Goal: Task Accomplishment & Management: Use online tool/utility

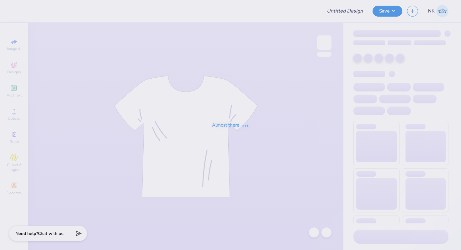
type input "Democracy Prep Design Revamp"
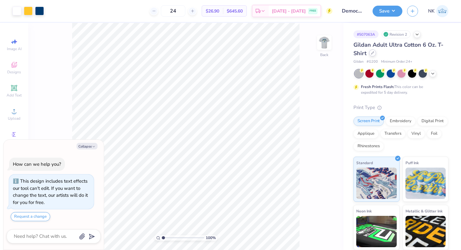
click at [372, 52] on icon at bounding box center [372, 52] width 3 height 3
type textarea "x"
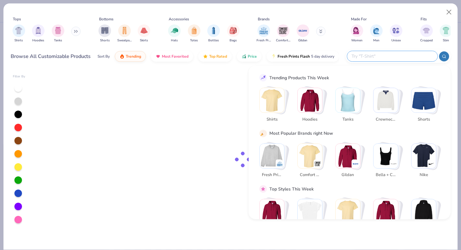
click at [391, 58] on input "text" at bounding box center [392, 56] width 82 height 7
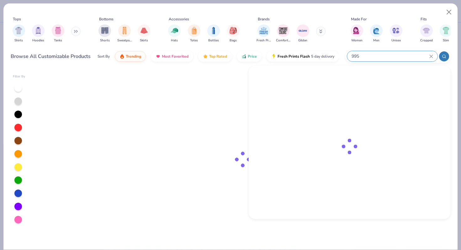
type input "995"
type textarea "x"
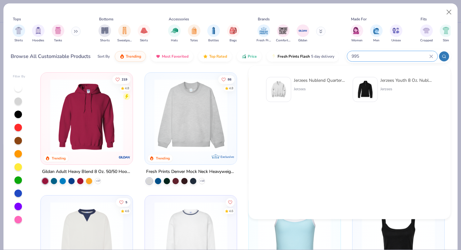
click at [322, 80] on div "Jerzees Nublend Quarter-Zip Cadet Collar Sweatshirt" at bounding box center [320, 80] width 53 height 7
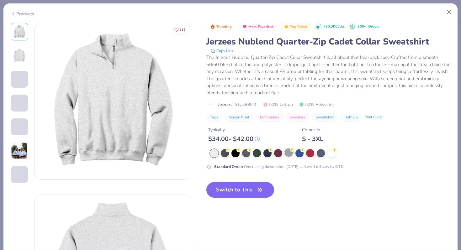
click at [286, 152] on div at bounding box center [289, 153] width 8 height 8
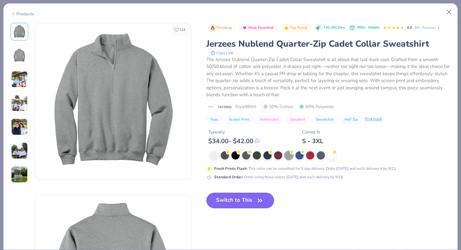
click at [253, 100] on div "Trending Most Favorited Top Rated 730.3K Clicks 800+ Orders 4.8 80+ Reviews Jer…" at bounding box center [328, 73] width 244 height 101
click at [215, 157] on div at bounding box center [214, 155] width 8 height 8
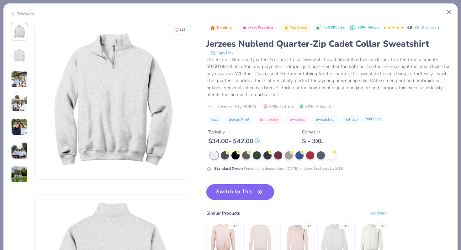
click at [235, 196] on button "Switch to This" at bounding box center [240, 192] width 68 height 16
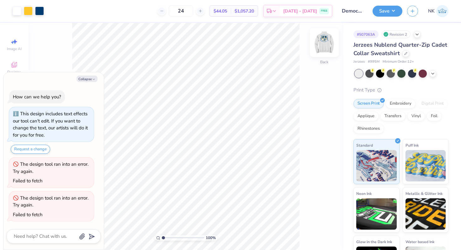
click at [323, 46] on img at bounding box center [323, 42] width 25 height 25
type textarea "x"
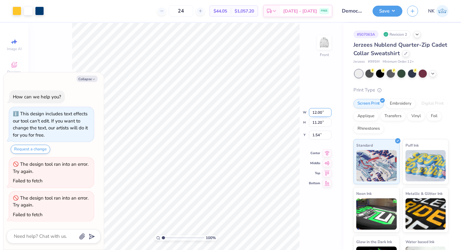
click at [317, 113] on input "12.00" at bounding box center [320, 112] width 23 height 9
type input "12"
type textarea "x"
type input "12.00"
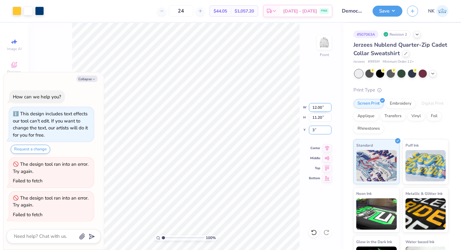
type input "3"
type textarea "x"
type input "3.00"
click at [327, 149] on icon at bounding box center [326, 148] width 9 height 8
click at [327, 38] on img at bounding box center [324, 42] width 13 height 13
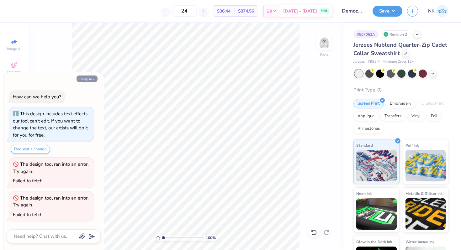
click at [91, 80] on button "Collapse" at bounding box center [86, 79] width 21 height 7
type textarea "x"
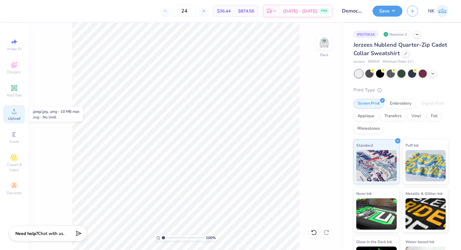
click at [15, 117] on span "Upload" at bounding box center [14, 118] width 13 height 5
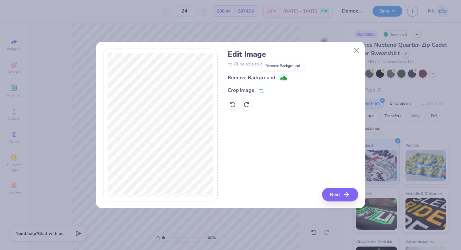
click at [284, 78] on image at bounding box center [283, 78] width 7 height 7
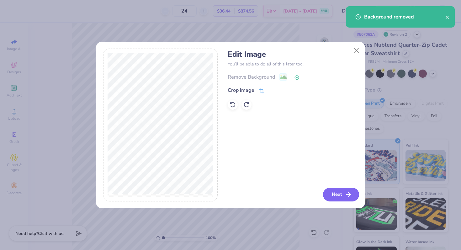
click at [349, 196] on icon "button" at bounding box center [348, 195] width 8 height 8
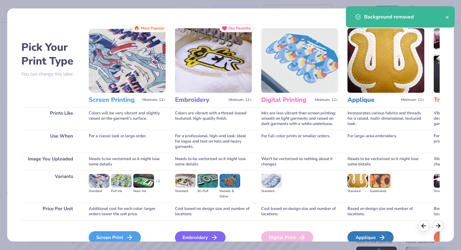
scroll to position [31, 0]
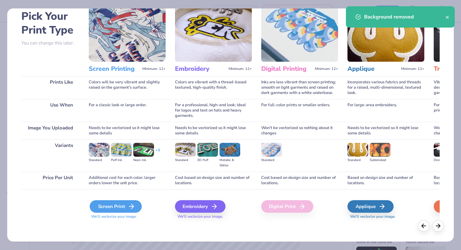
click at [129, 200] on div "Screen Print" at bounding box center [116, 206] width 52 height 13
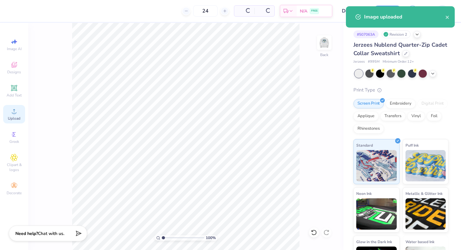
click at [16, 113] on icon at bounding box center [14, 111] width 8 height 8
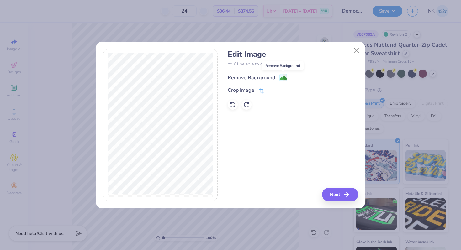
click at [284, 77] on image at bounding box center [283, 78] width 7 height 7
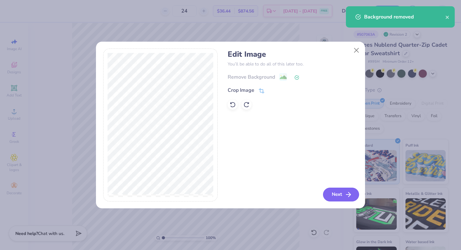
click at [345, 191] on button "Next" at bounding box center [341, 195] width 36 height 14
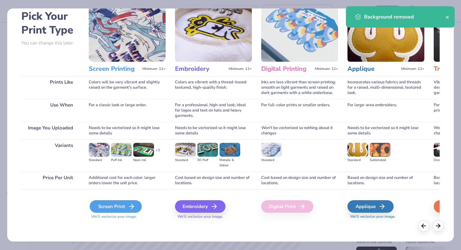
click at [119, 205] on div "Screen Print" at bounding box center [116, 206] width 52 height 13
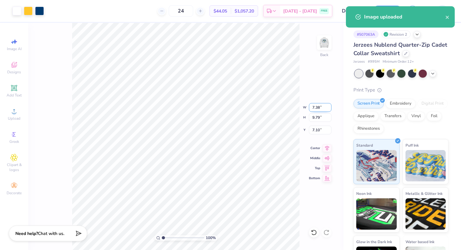
click at [315, 107] on input "7.38" at bounding box center [320, 107] width 23 height 9
click at [316, 119] on input "9.79" at bounding box center [320, 117] width 23 height 9
type input "5"
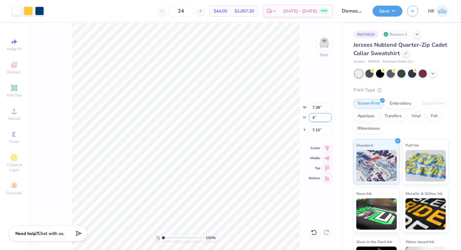
type input "4"
type input "3.01"
type input "4.00"
click at [316, 130] on input "10.00" at bounding box center [320, 130] width 23 height 9
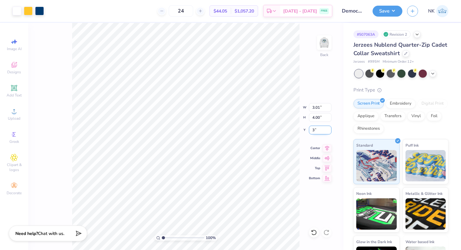
type input "3.00"
drag, startPoint x: 162, startPoint y: 238, endPoint x: 181, endPoint y: 238, distance: 19.7
type input "5.42"
click at [181, 238] on input "range" at bounding box center [183, 238] width 42 height 6
click at [14, 13] on div at bounding box center [17, 10] width 9 height 9
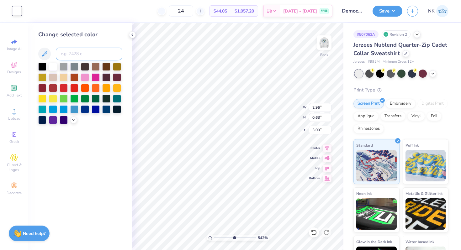
click at [82, 50] on input at bounding box center [89, 54] width 66 height 13
type input "541"
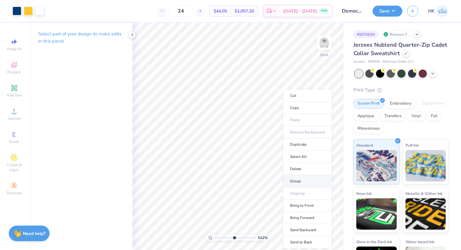
click at [307, 182] on li "Group" at bounding box center [307, 181] width 49 height 12
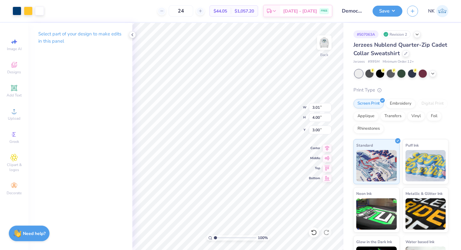
drag, startPoint x: 235, startPoint y: 238, endPoint x: 209, endPoint y: 236, distance: 26.0
type input "1"
click at [214, 236] on input "range" at bounding box center [235, 238] width 42 height 6
click at [311, 110] on div "100 % Back W 3.01 3.01 " H 4.00 4.00 " Y 3.00 3.00 " Center Middle Top Bottom" at bounding box center [237, 136] width 211 height 227
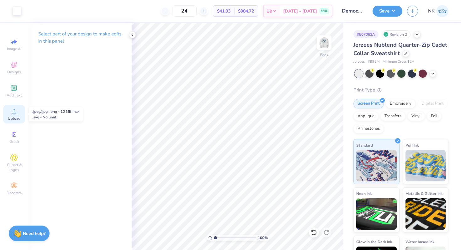
click at [15, 114] on circle at bounding box center [13, 113] width 3 height 3
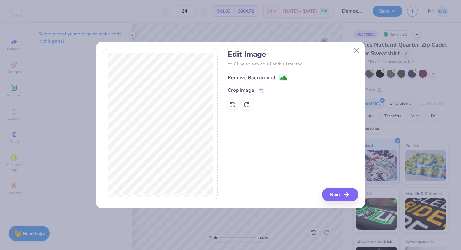
click at [283, 77] on image at bounding box center [283, 78] width 7 height 7
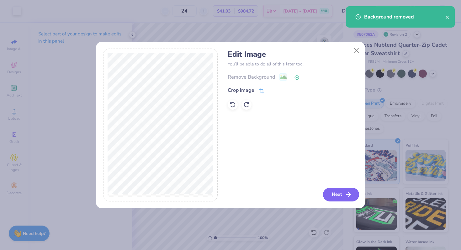
click at [340, 192] on button "Next" at bounding box center [341, 195] width 36 height 14
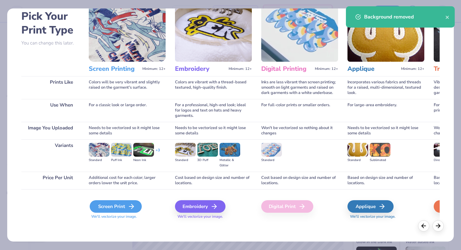
click at [133, 206] on polyline at bounding box center [132, 206] width 2 height 4
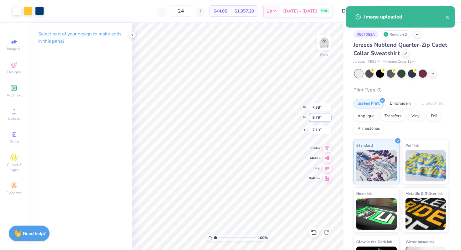
click at [316, 117] on input "9.79" at bounding box center [320, 117] width 23 height 9
type input "4"
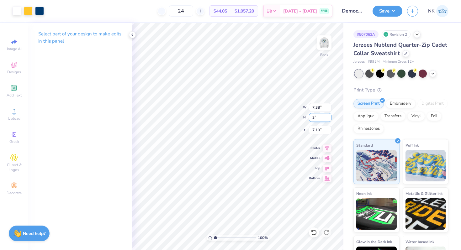
type input "3"
type input "2.26"
type input "3.00"
type input "10.50"
click at [317, 121] on input "3.00" at bounding box center [320, 117] width 23 height 9
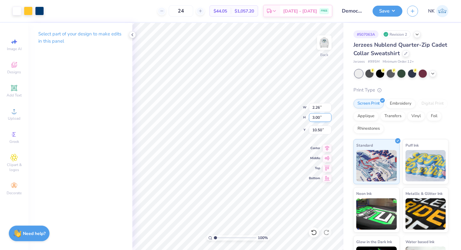
click at [317, 121] on input "3.00" at bounding box center [320, 117] width 23 height 9
click at [312, 115] on input "3.00" at bounding box center [320, 117] width 23 height 9
type input "4"
type input "3.01"
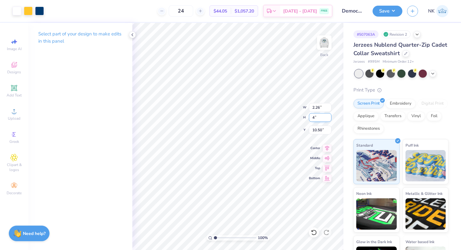
type input "4.00"
click at [315, 129] on input "10.00" at bounding box center [320, 130] width 23 height 9
type input "10.53"
click at [265, 104] on body "Art colors 24 $44.05 Per Item $1,057.20 Total Est. Delivery Sep 15 - 18 FREE De…" at bounding box center [230, 125] width 461 height 250
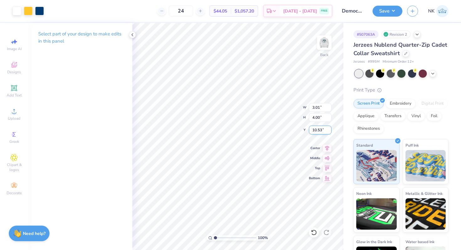
click at [316, 130] on input "10.53" at bounding box center [320, 130] width 23 height 9
type input "3.00"
drag, startPoint x: 216, startPoint y: 239, endPoint x: 231, endPoint y: 239, distance: 15.4
type input "4.98"
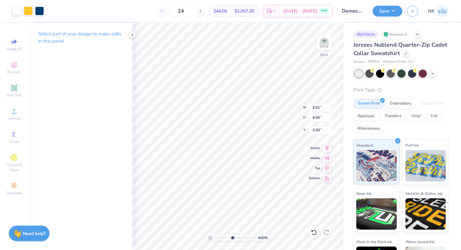
click at [232, 239] on input "range" at bounding box center [235, 238] width 42 height 6
click at [257, 194] on li "Ungroup" at bounding box center [254, 193] width 49 height 12
click at [18, 9] on div at bounding box center [17, 10] width 9 height 9
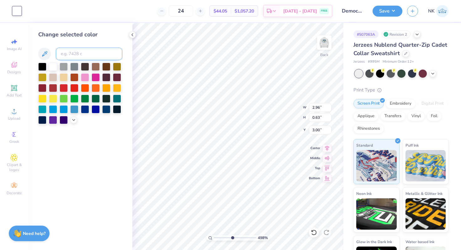
click at [97, 56] on input at bounding box center [89, 54] width 66 height 13
type input "541"
click at [400, 12] on button "Save" at bounding box center [387, 10] width 30 height 11
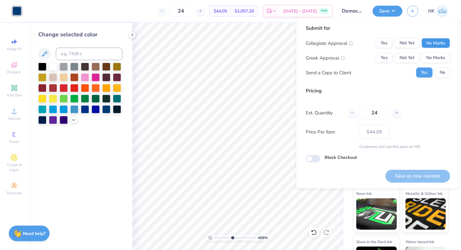
click at [430, 41] on button "No Marks" at bounding box center [435, 43] width 29 height 10
click at [436, 55] on button "No Marks" at bounding box center [435, 58] width 29 height 10
click at [412, 173] on button "Save as new revision" at bounding box center [417, 176] width 65 height 13
type input "$44.05"
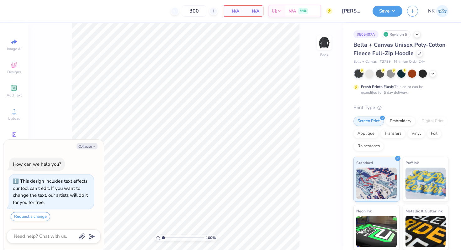
type textarea "x"
